Goal: Find specific page/section: Find specific page/section

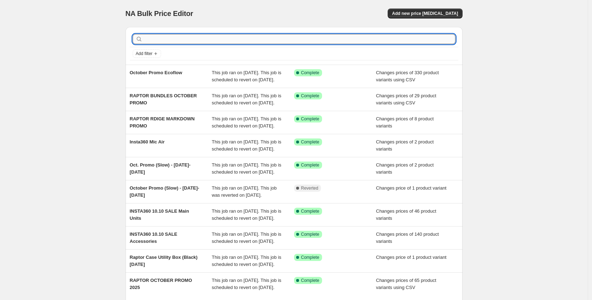
click at [183, 37] on input "text" at bounding box center [300, 39] width 312 height 10
type input "plaud"
click at [202, 38] on input "text" at bounding box center [300, 39] width 312 height 10
type input "wandrd"
